Goal: Task Accomplishment & Management: Manage account settings

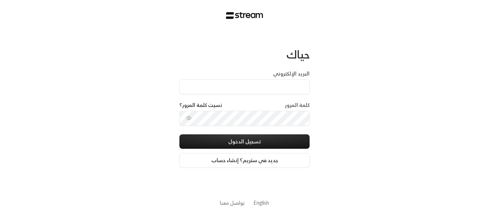
type input "[EMAIL_ADDRESS][DOMAIN_NAME]"
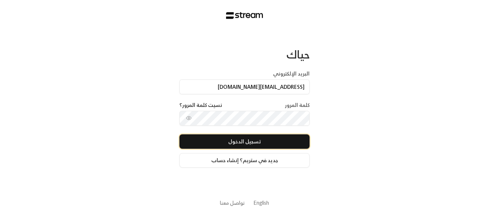
click at [261, 143] on button "تسجيل الدخول" at bounding box center [244, 141] width 130 height 14
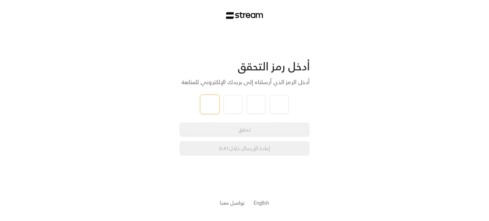
type input "1"
type input "2"
type input "3"
type input "4"
